Goal: Complete application form: Complete application form

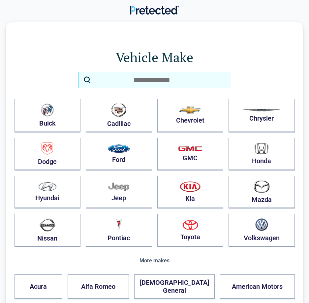
click at [153, 85] on input "search" at bounding box center [154, 80] width 153 height 17
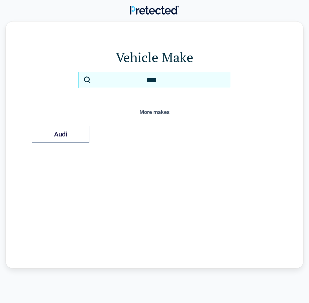
type input "****"
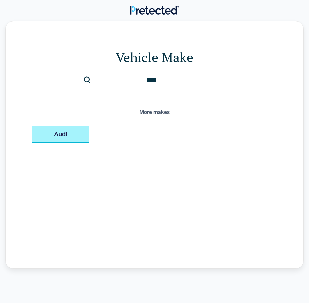
click at [76, 142] on button "Audi" at bounding box center [60, 134] width 57 height 17
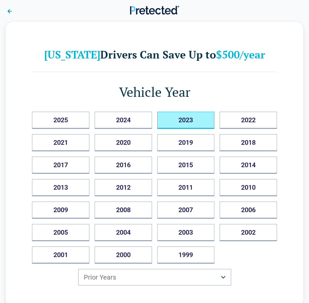
click at [200, 116] on button "2023" at bounding box center [185, 120] width 57 height 17
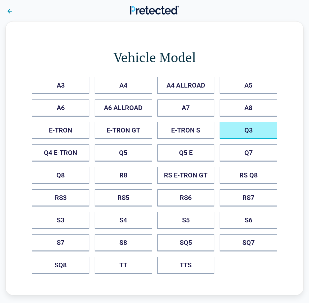
click at [244, 130] on button "Q3" at bounding box center [248, 130] width 57 height 17
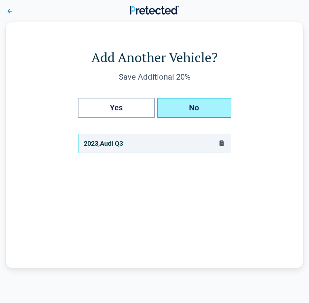
click at [190, 111] on button "No" at bounding box center [194, 108] width 74 height 20
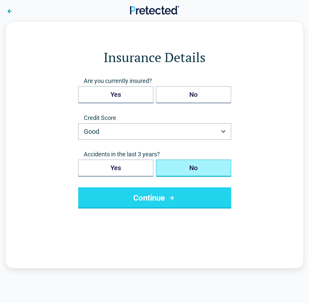
click at [138, 194] on button "Continue" at bounding box center [154, 197] width 153 height 21
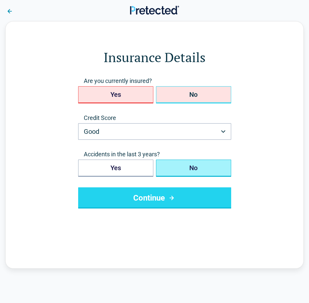
click at [182, 93] on button "No" at bounding box center [193, 94] width 75 height 17
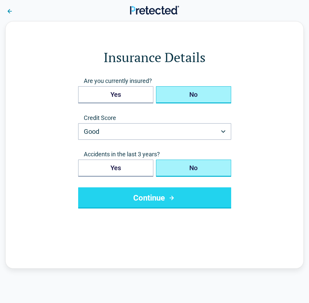
click at [133, 203] on button "Continue" at bounding box center [154, 197] width 153 height 21
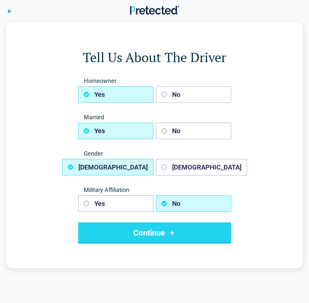
click at [142, 232] on button "Continue" at bounding box center [154, 232] width 153 height 21
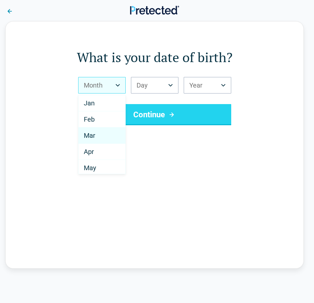
select select "*"
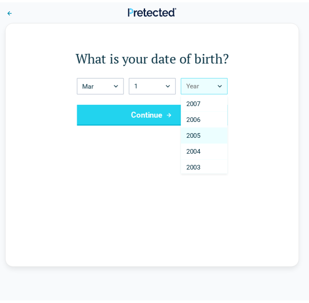
scroll to position [66, 0]
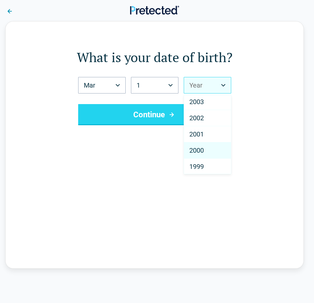
select select "****"
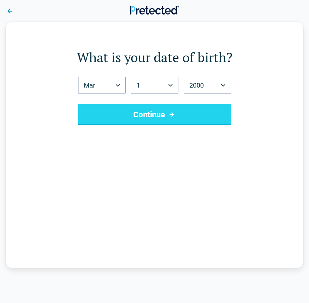
click at [168, 115] on icon "submit" at bounding box center [172, 115] width 8 height 8
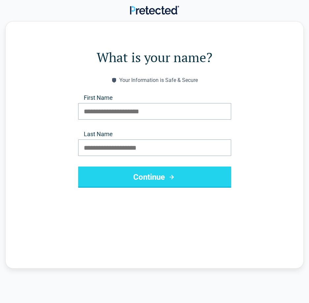
click at [116, 172] on button "Continue" at bounding box center [154, 176] width 153 height 21
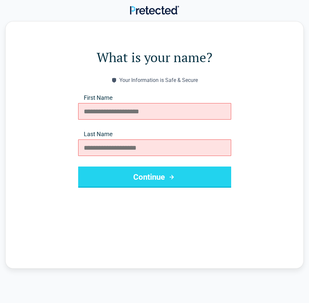
click at [112, 174] on button "Continue" at bounding box center [154, 176] width 153 height 21
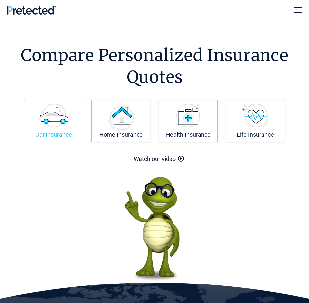
click at [67, 117] on img at bounding box center [53, 115] width 29 height 23
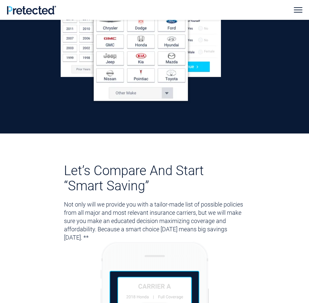
scroll to position [759, 0]
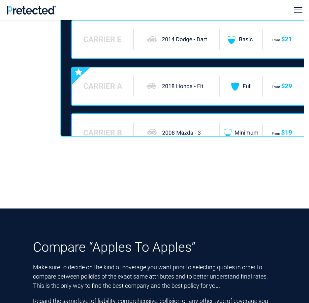
scroll to position [1023, 0]
